Goal: Information Seeking & Learning: Find contact information

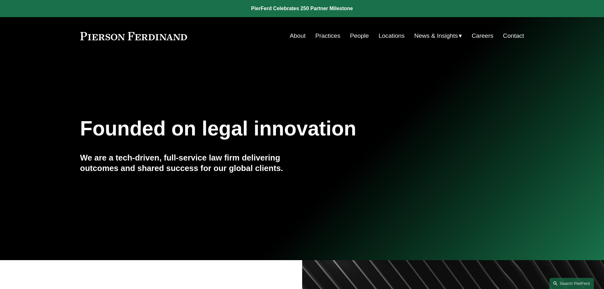
click at [357, 35] on link "People" at bounding box center [359, 36] width 19 height 12
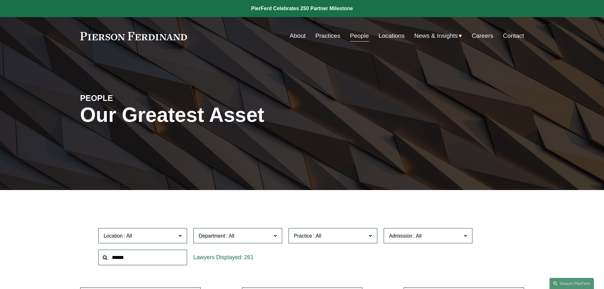
click at [392, 35] on link "Locations" at bounding box center [391, 36] width 26 height 12
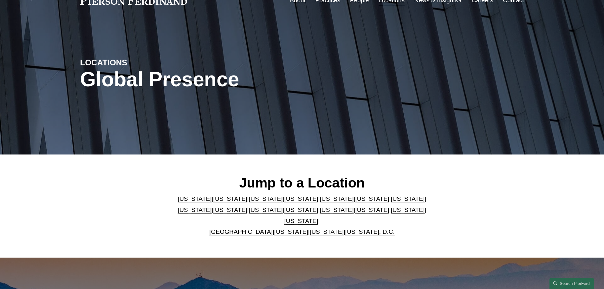
scroll to position [95, 0]
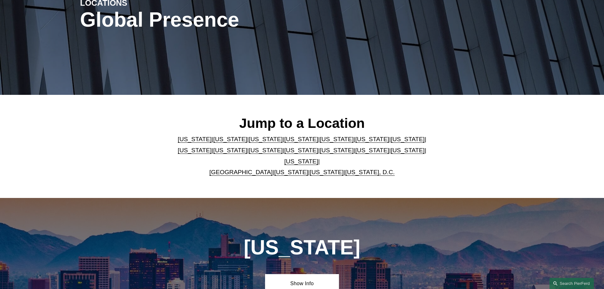
click at [216, 142] on link "[US_STATE]" at bounding box center [230, 139] width 34 height 7
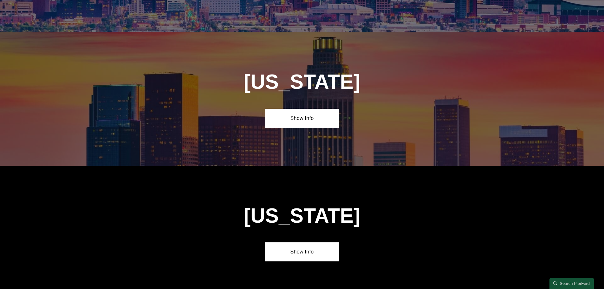
scroll to position [421, 0]
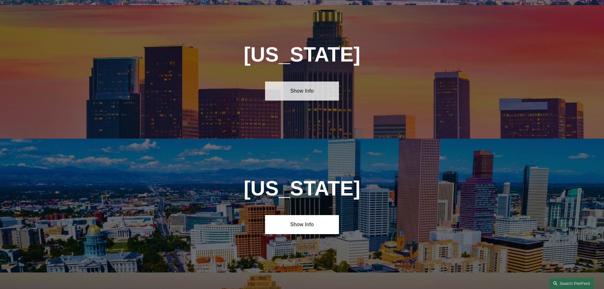
click at [314, 89] on link "Show Info" at bounding box center [302, 90] width 74 height 19
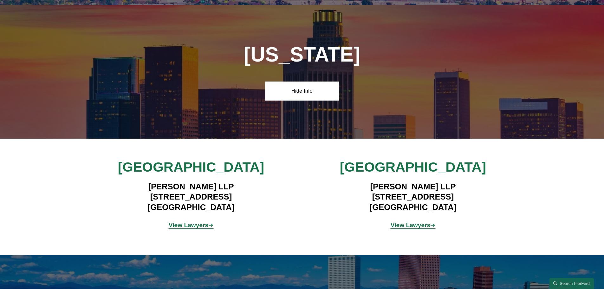
click at [407, 222] on strong "View Lawyers" at bounding box center [410, 225] width 40 height 7
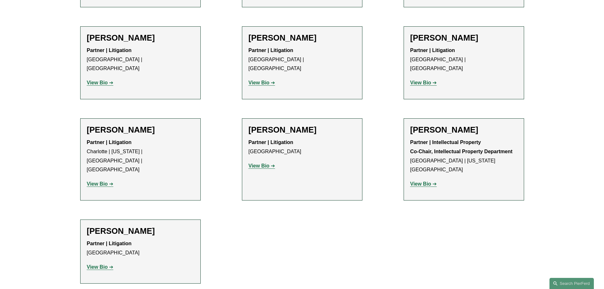
scroll to position [475, 0]
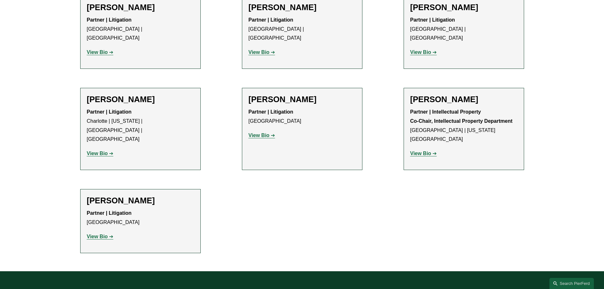
click at [102, 234] on strong "View Bio" at bounding box center [97, 236] width 21 height 5
